Goal: Feedback & Contribution: Submit feedback/report problem

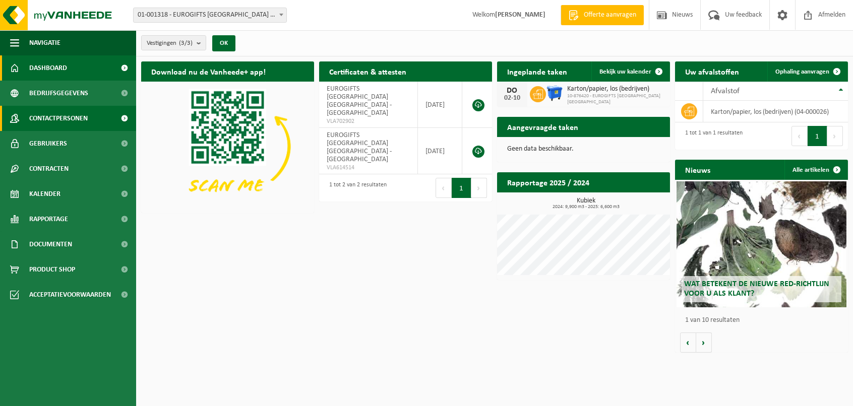
click at [50, 121] on span "Contactpersonen" at bounding box center [58, 118] width 58 height 25
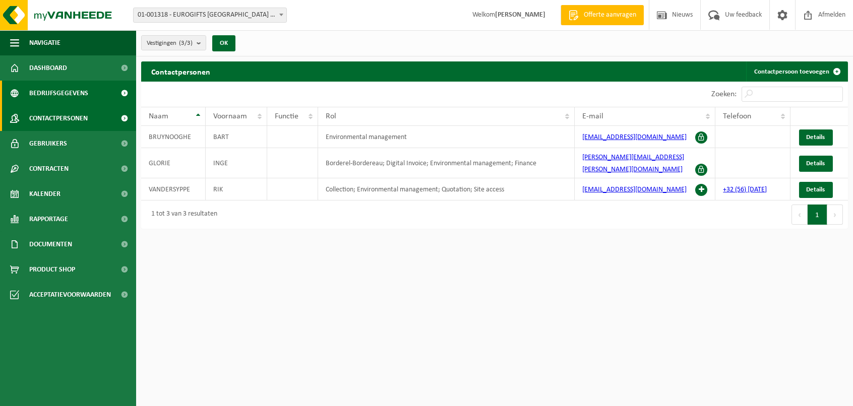
click at [48, 91] on span "Bedrijfsgegevens" at bounding box center [58, 93] width 59 height 25
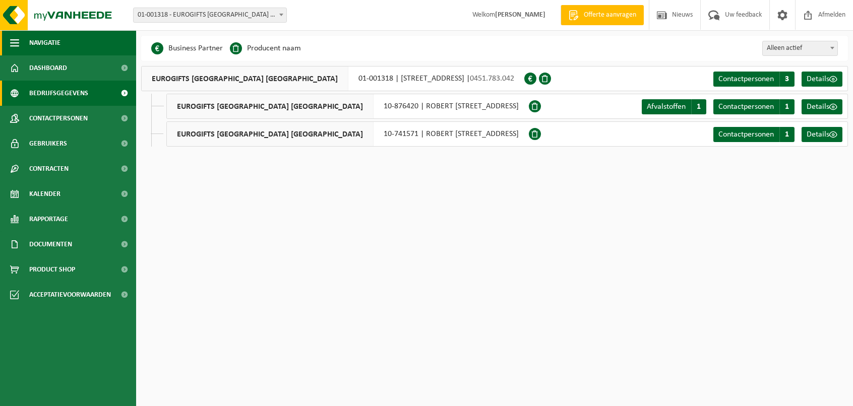
click at [37, 42] on span "Navigatie" at bounding box center [44, 42] width 31 height 25
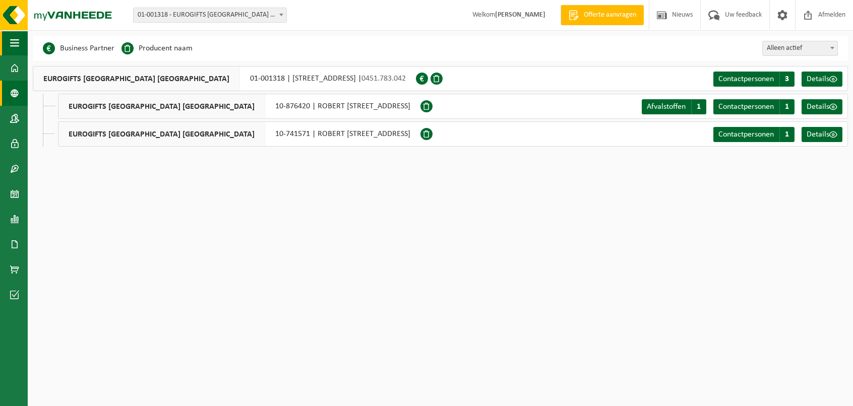
click at [18, 41] on span "button" at bounding box center [14, 42] width 9 height 25
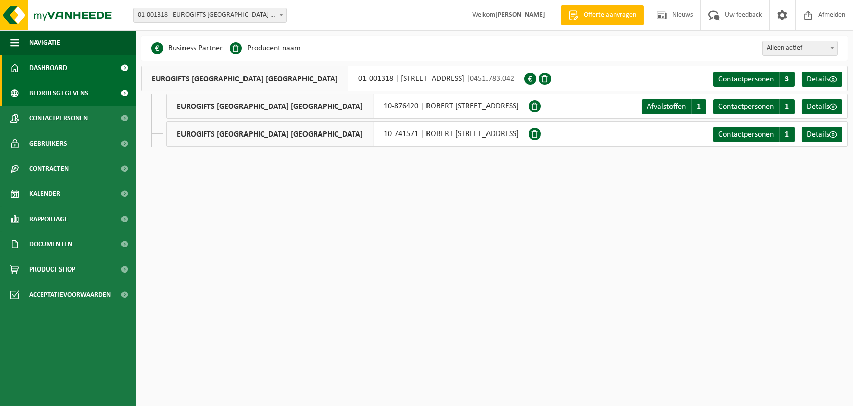
click at [48, 68] on span "Dashboard" at bounding box center [48, 67] width 38 height 25
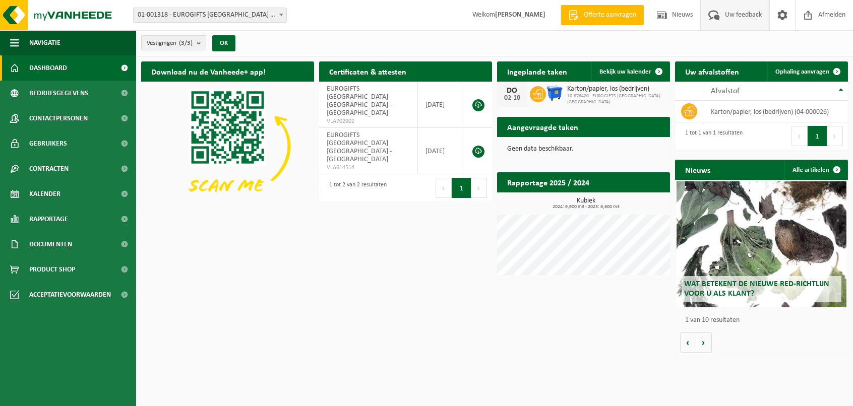
click at [733, 17] on span "Uw feedback" at bounding box center [744, 15] width 42 height 30
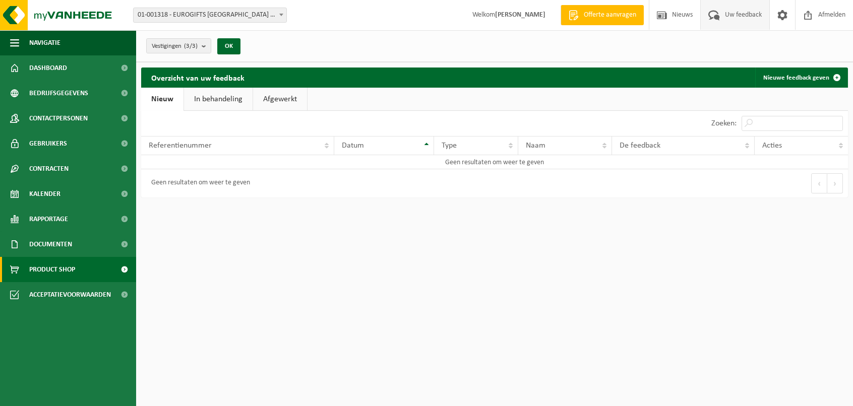
click at [45, 269] on span "Product Shop" at bounding box center [52, 269] width 46 height 25
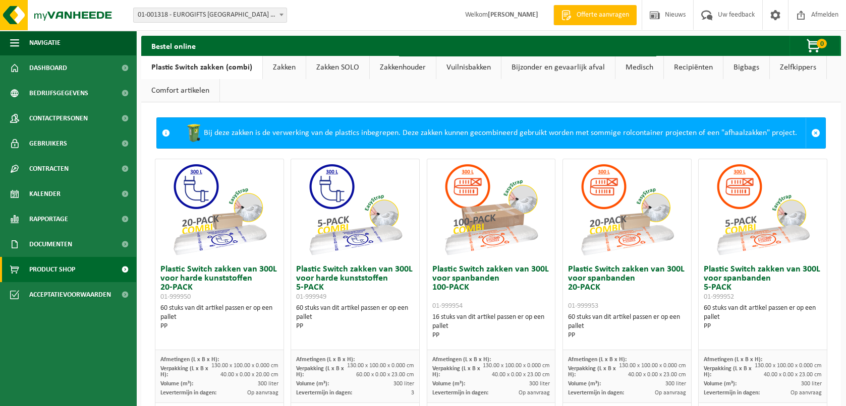
click at [534, 65] on link "Bijzonder en gevaarlijk afval" at bounding box center [557, 67] width 113 height 23
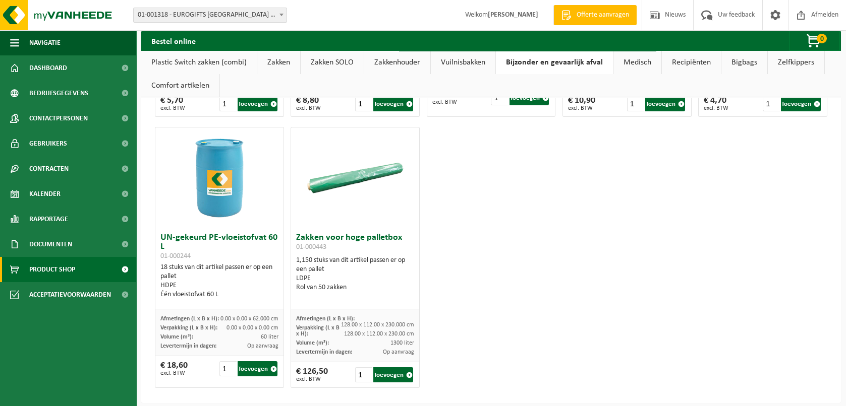
scroll to position [331, 0]
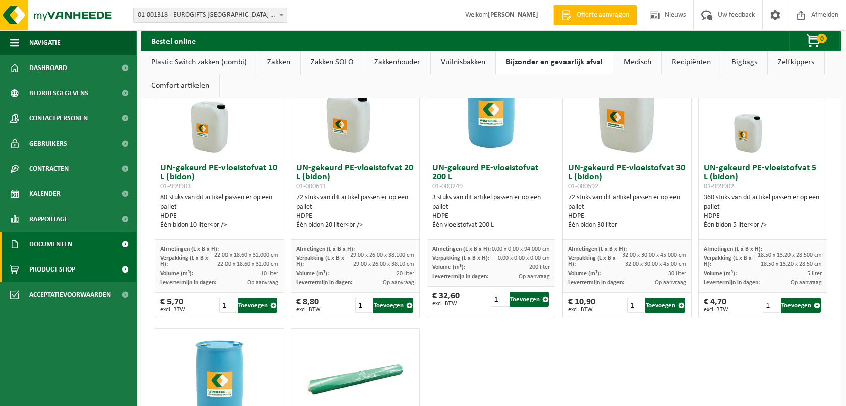
click at [61, 245] on span "Documenten" at bounding box center [50, 244] width 43 height 25
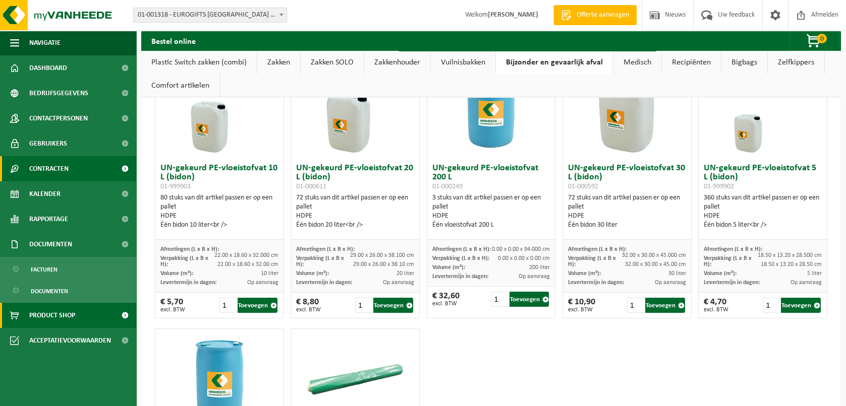
click at [51, 174] on span "Contracten" at bounding box center [48, 168] width 39 height 25
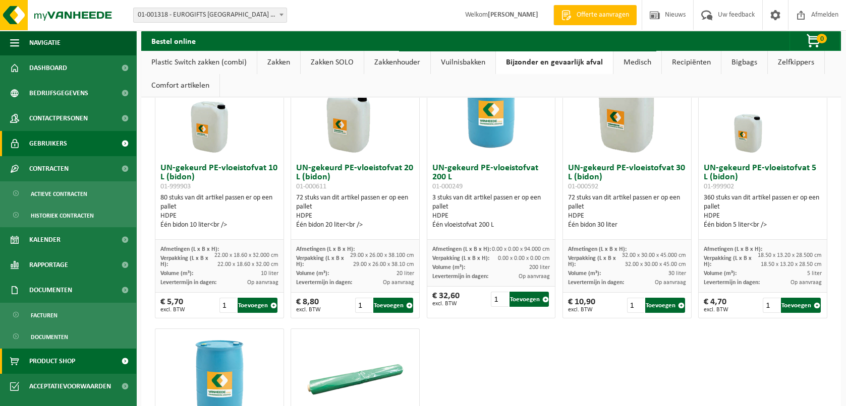
click at [44, 145] on span "Gebruikers" at bounding box center [48, 143] width 38 height 25
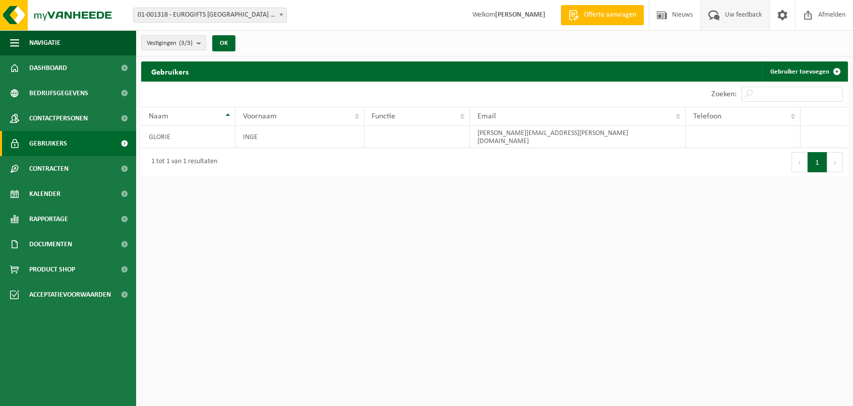
click at [745, 14] on span "Uw feedback" at bounding box center [744, 15] width 42 height 30
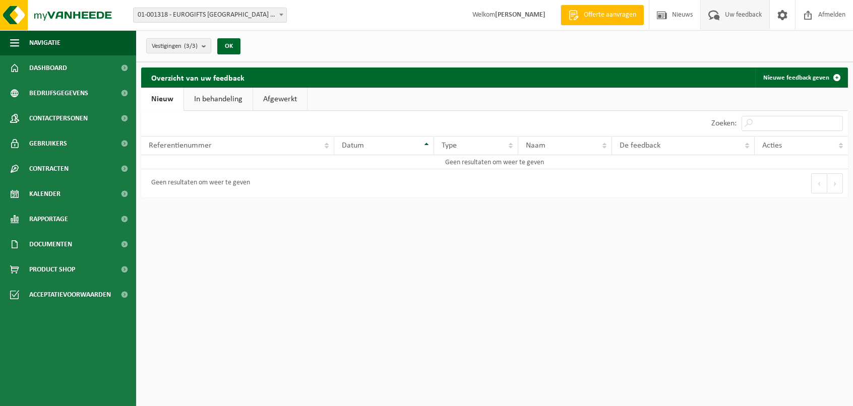
click at [225, 102] on link "In behandeling" at bounding box center [218, 99] width 69 height 23
click at [281, 98] on link "Afgewerkt" at bounding box center [282, 99] width 54 height 23
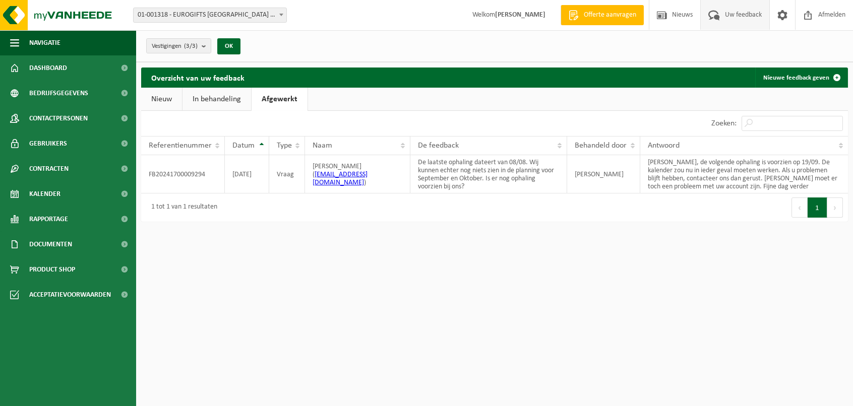
click at [160, 99] on link "Nieuw" at bounding box center [161, 99] width 41 height 23
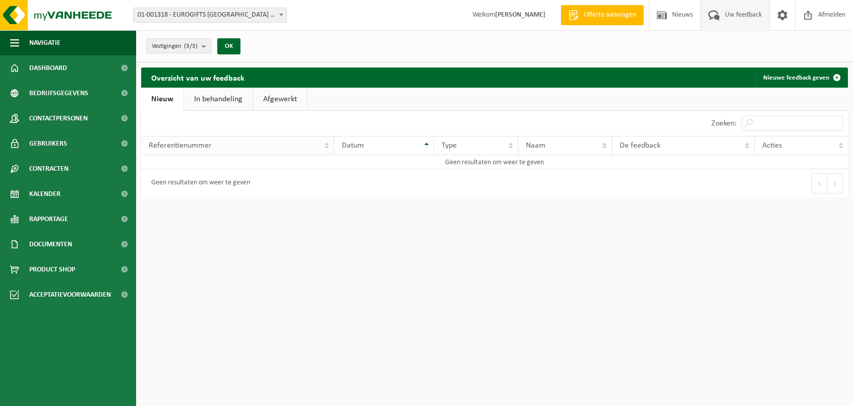
click at [182, 149] on span "Referentienummer" at bounding box center [180, 146] width 63 height 8
click at [172, 179] on div "Geen resultaten om weer te geven" at bounding box center [198, 183] width 104 height 18
click at [460, 160] on td "Geen resultaten om weer te geven" at bounding box center [494, 162] width 707 height 14
click at [798, 79] on link "Nieuwe feedback geven" at bounding box center [801, 78] width 92 height 20
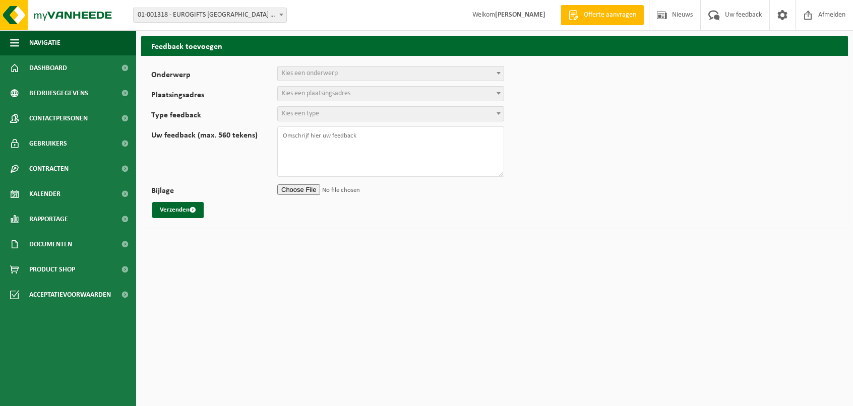
select select
click at [296, 73] on span "Kies een onderwerp" at bounding box center [310, 74] width 56 height 8
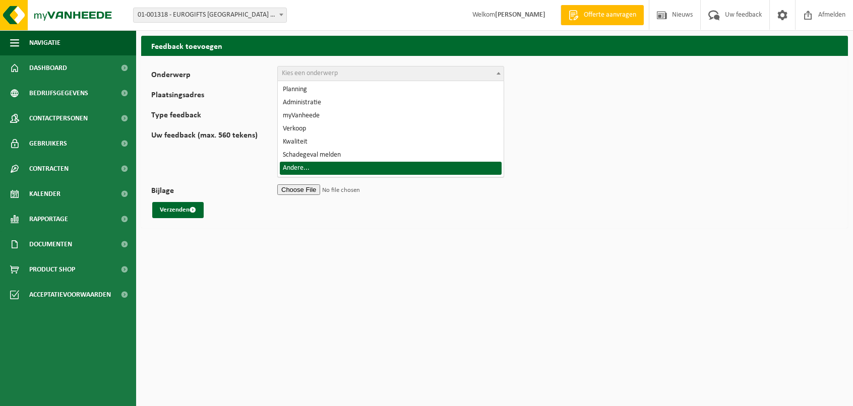
select select "32"
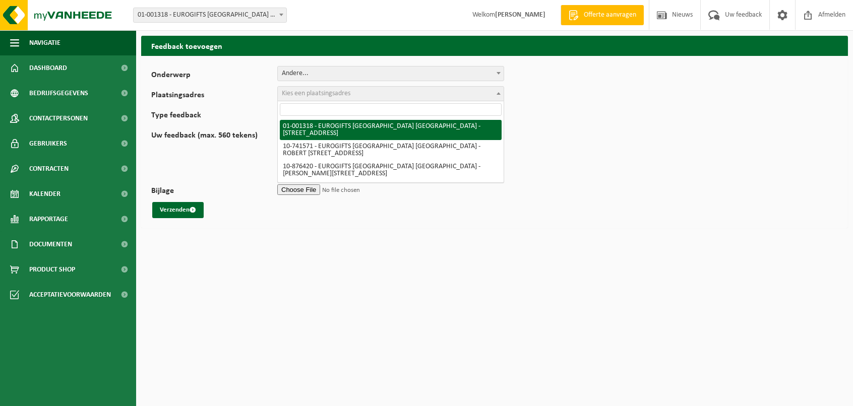
click at [306, 91] on span "Kies een plaatsingsadres" at bounding box center [316, 94] width 69 height 8
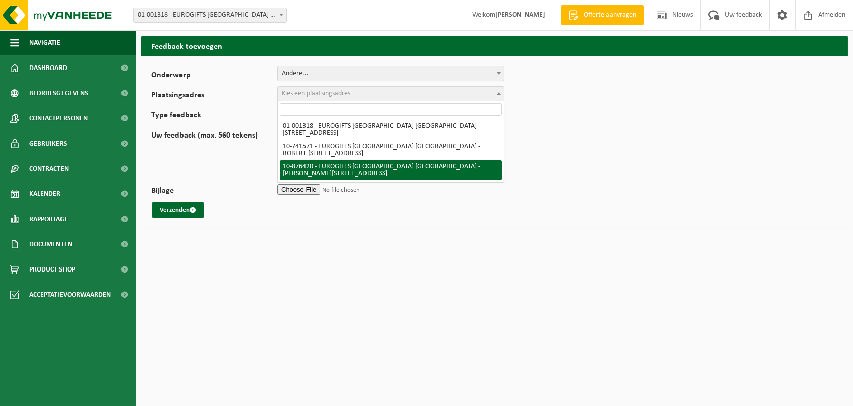
select select "107499"
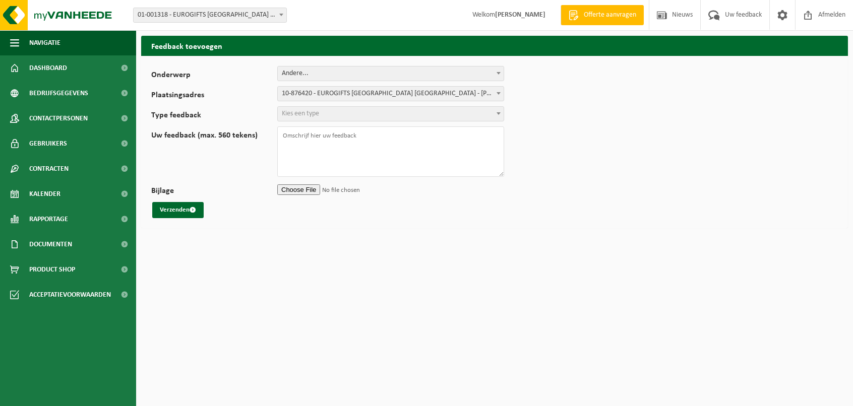
click at [305, 111] on span "Kies een type" at bounding box center [300, 114] width 37 height 8
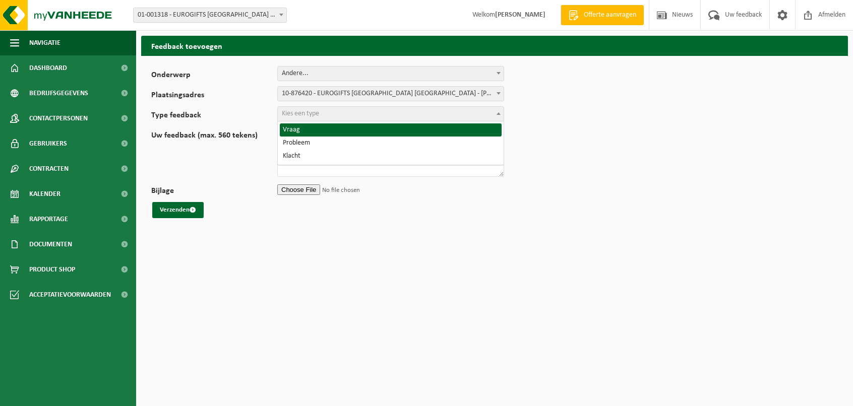
select select "QUE"
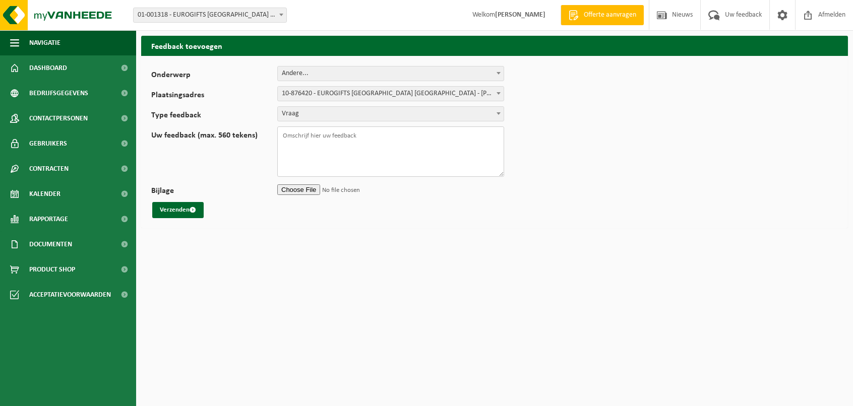
click at [299, 137] on textarea "Uw feedback (max. 560 tekens)" at bounding box center [390, 152] width 227 height 50
click at [306, 154] on textarea "Inzake een terugroepactie van een artikel van ons, moeten wij aan de FOD kunnen…" at bounding box center [390, 152] width 227 height 50
click at [453, 153] on textarea "Inzake een terugroepactie van een artikel van ons, moeten wij aan de FOD kunnen…" at bounding box center [390, 152] width 227 height 50
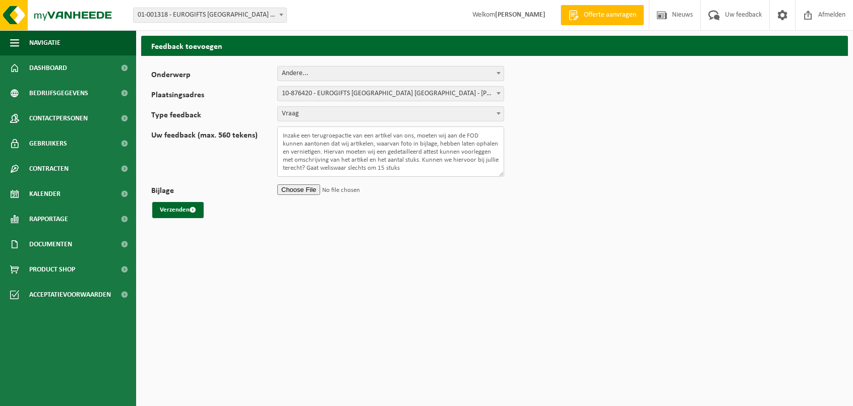
type textarea "Inzake een terugroepactie van een artikel van ons, moeten wij aan de FOD kunnen…"
click at [308, 188] on input "Bijlage" at bounding box center [390, 189] width 227 height 15
click at [311, 192] on input "Bijlage" at bounding box center [390, 189] width 227 height 15
click at [304, 190] on input "Bijlage" at bounding box center [390, 189] width 227 height 15
click at [317, 191] on input "Bijlage" at bounding box center [390, 189] width 227 height 15
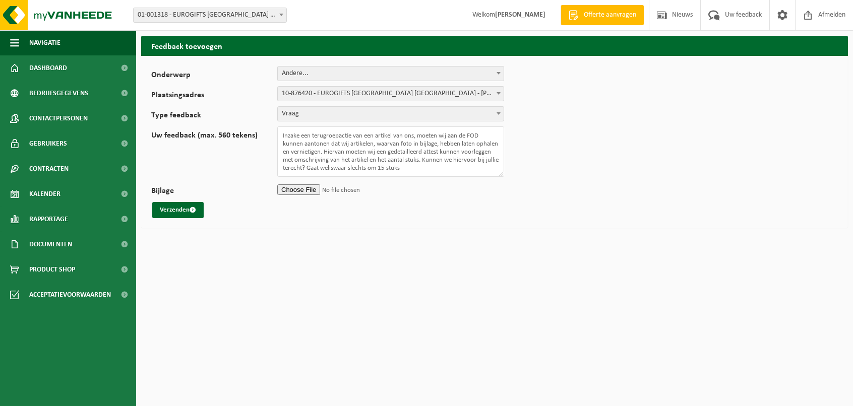
type input "C:\fakepath\20250901_102424.jpg"
click at [454, 171] on textarea "Inzake een terugroepactie van een artikel van ons, moeten wij aan de FOD kunnen…" at bounding box center [390, 152] width 227 height 50
type textarea "Inzake een terugroepactie van een artikel van ons, moeten wij aan de FOD kunnen…"
click at [181, 211] on button "Verzenden" at bounding box center [177, 210] width 51 height 16
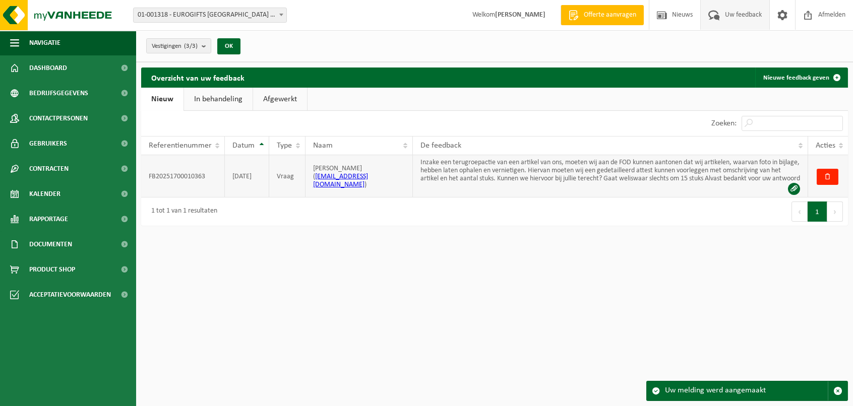
click at [796, 191] on span at bounding box center [794, 189] width 12 height 12
click at [415, 19] on div "Vestiging: 01-001318 - EUROGIFTS [GEOGRAPHIC_DATA] [GEOGRAPHIC_DATA] - [GEOGRAP…" at bounding box center [426, 15] width 853 height 31
click at [232, 99] on link "In behandeling" at bounding box center [218, 99] width 69 height 23
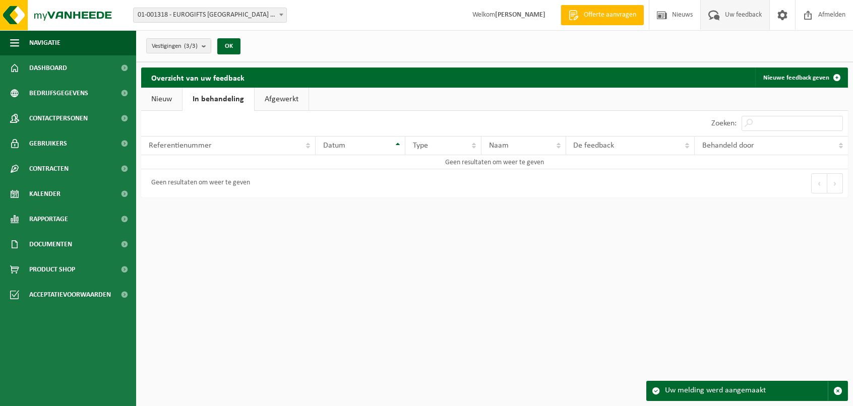
click at [165, 100] on link "Nieuw" at bounding box center [161, 99] width 41 height 23
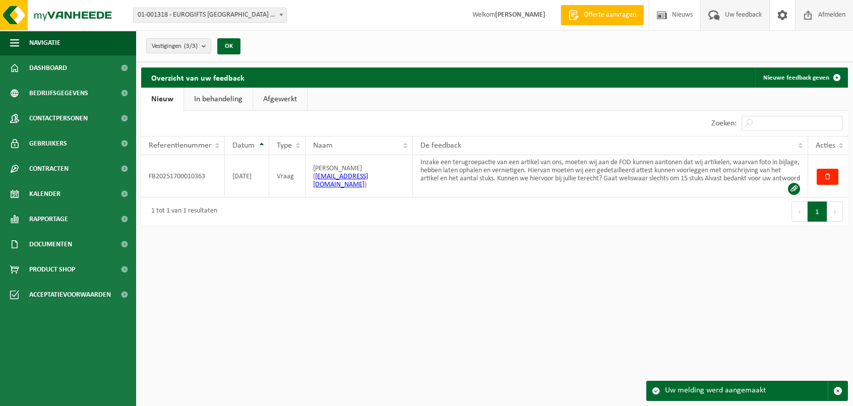
click at [838, 15] on span "Afmelden" at bounding box center [832, 15] width 32 height 30
